Goal: Transaction & Acquisition: Obtain resource

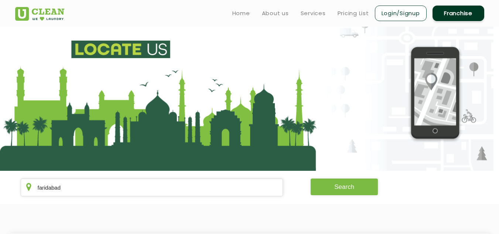
click at [357, 184] on button "Search" at bounding box center [344, 186] width 67 height 17
click at [246, 186] on input "faridabad" at bounding box center [152, 187] width 263 height 18
type input "f"
click at [349, 180] on button "Search" at bounding box center [344, 186] width 67 height 17
click at [165, 183] on input "121005" at bounding box center [152, 187] width 263 height 18
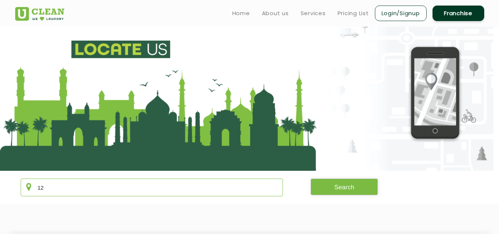
type input "1"
type input "[GEOGRAPHIC_DATA]"
click at [358, 156] on section at bounding box center [249, 99] width 499 height 144
click at [328, 193] on button "Search" at bounding box center [344, 186] width 67 height 17
click at [311, 178] on button "Search" at bounding box center [344, 186] width 67 height 17
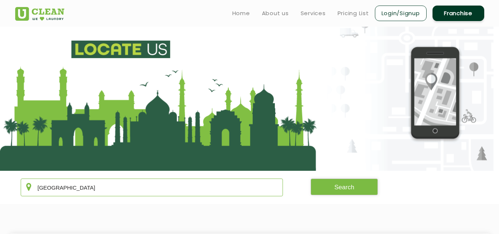
click at [158, 187] on input "[GEOGRAPHIC_DATA]" at bounding box center [152, 187] width 263 height 18
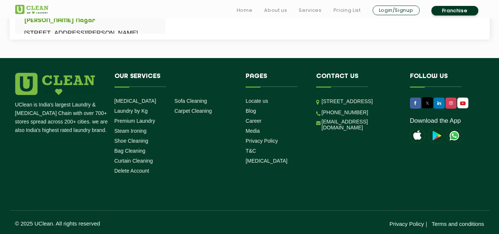
scroll to position [440, 0]
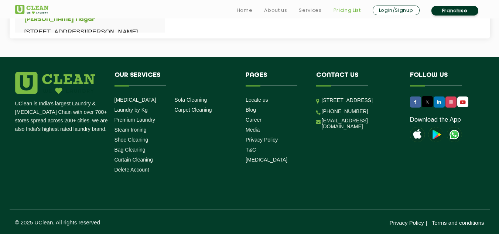
click at [350, 8] on link "Pricing List" at bounding box center [346, 10] width 27 height 9
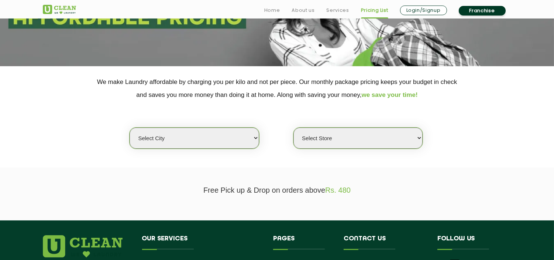
scroll to position [117, 0]
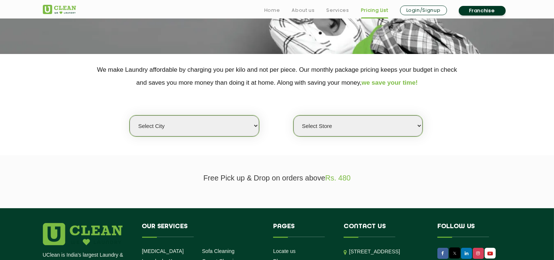
click at [344, 131] on select "Select Store" at bounding box center [358, 125] width 129 height 21
click at [234, 115] on select "Select city [GEOGRAPHIC_DATA] [GEOGRAPHIC_DATA] [GEOGRAPHIC_DATA] [GEOGRAPHIC_D…" at bounding box center [194, 125] width 129 height 21
click at [170, 127] on select "Select city [GEOGRAPHIC_DATA] [GEOGRAPHIC_DATA] [GEOGRAPHIC_DATA] [GEOGRAPHIC_D…" at bounding box center [194, 125] width 129 height 21
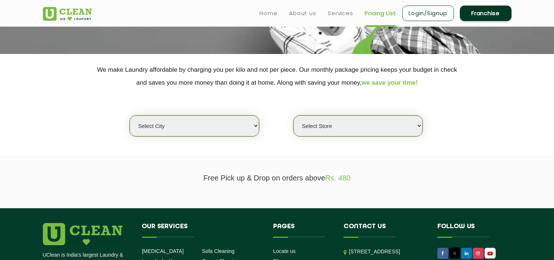
select select "4"
click at [130, 115] on select "Select city [GEOGRAPHIC_DATA] [GEOGRAPHIC_DATA] [GEOGRAPHIC_DATA] [GEOGRAPHIC_D…" at bounding box center [194, 125] width 129 height 21
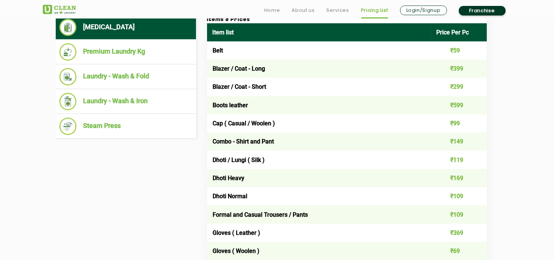
scroll to position [320, 0]
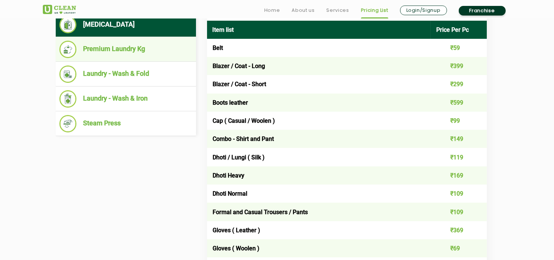
click at [137, 47] on li "Premium Laundry Kg" at bounding box center [125, 49] width 133 height 17
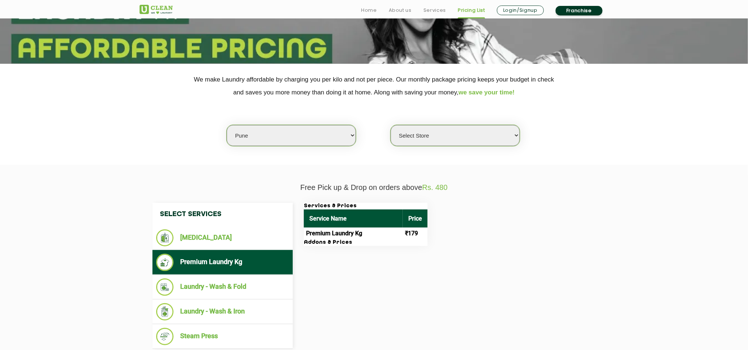
scroll to position [107, 0]
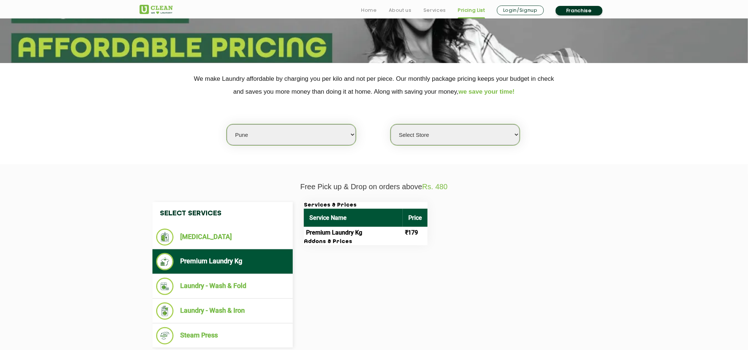
click at [440, 133] on select "Select Store [GEOGRAPHIC_DATA] [GEOGRAPHIC_DATA] [GEOGRAPHIC_DATA] [GEOGRAPHIC_…" at bounding box center [455, 134] width 129 height 21
select select "355"
click at [391, 124] on select "Select Store [GEOGRAPHIC_DATA] [GEOGRAPHIC_DATA] [GEOGRAPHIC_DATA] [GEOGRAPHIC_…" at bounding box center [455, 134] width 129 height 21
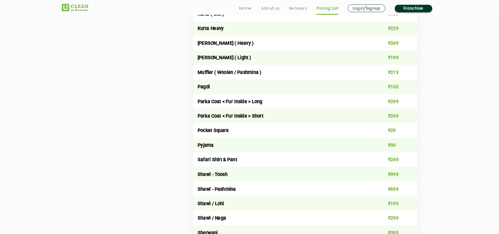
scroll to position [824, 0]
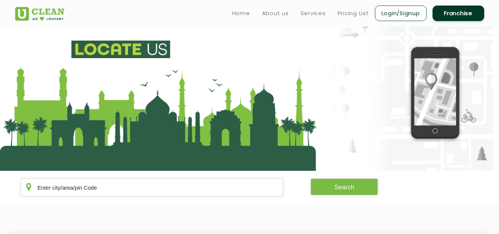
click at [446, 11] on link "Franchise" at bounding box center [458, 14] width 52 height 16
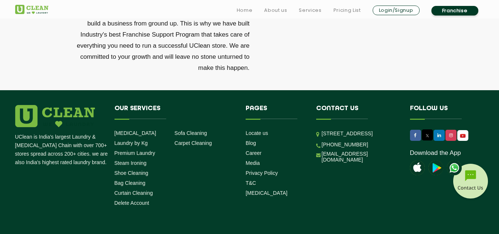
scroll to position [2564, 0]
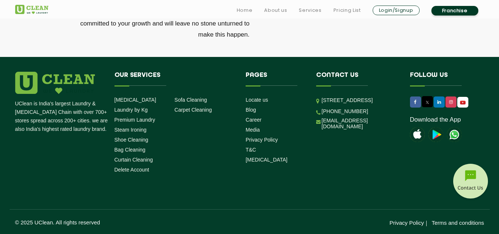
click at [299, 109] on li "Blog" at bounding box center [275, 109] width 59 height 7
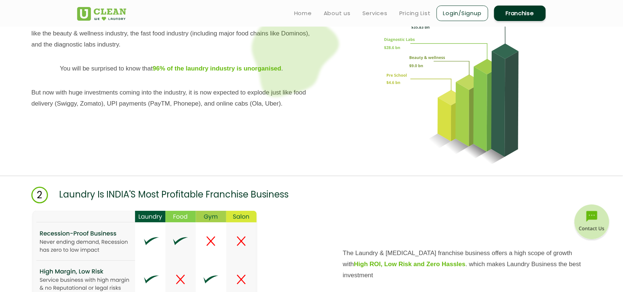
scroll to position [786, 0]
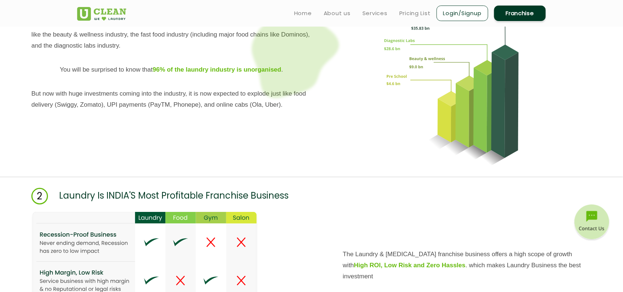
click at [205, 93] on p "But now with huge investments coming into the industry, it is now expected to e…" at bounding box center [171, 99] width 280 height 22
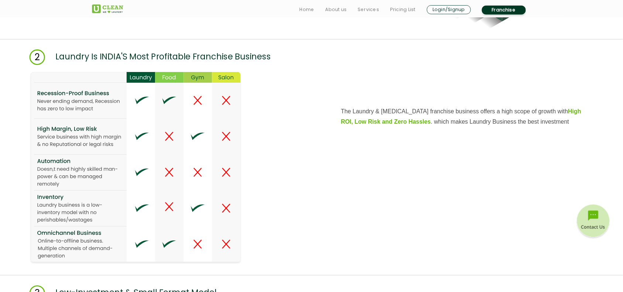
scroll to position [922, 0]
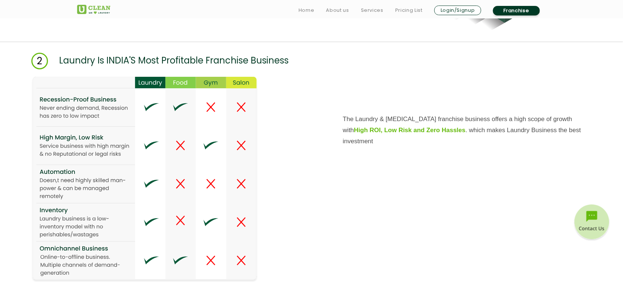
click at [262, 226] on div at bounding box center [171, 180] width 280 height 206
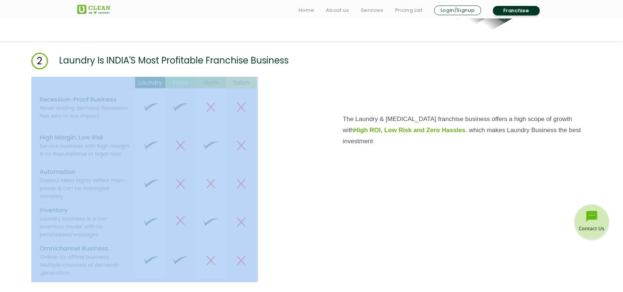
click at [262, 226] on div at bounding box center [171, 180] width 280 height 206
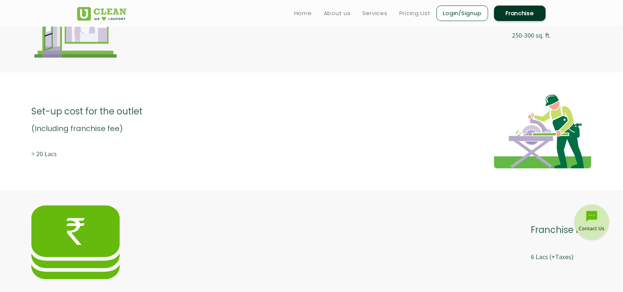
scroll to position [1235, 0]
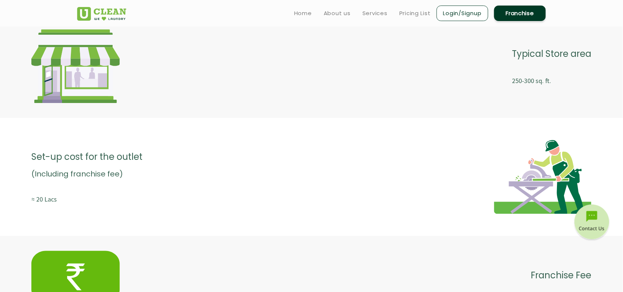
click at [272, 233] on div "Franchise Fee 6 Lacs (+Taxes)" at bounding box center [311, 288] width 560 height 74
click at [285, 233] on div "Franchise Fee 6 Lacs (+Taxes)" at bounding box center [311, 288] width 560 height 74
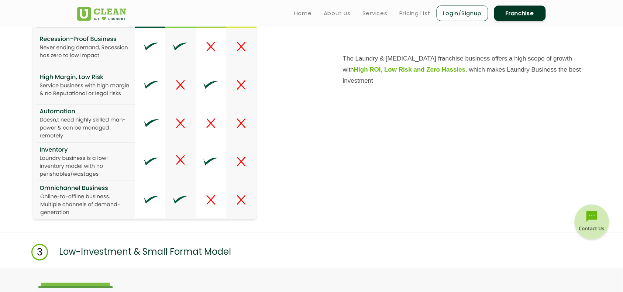
scroll to position [964, 0]
